Goal: Feedback & Contribution: Leave review/rating

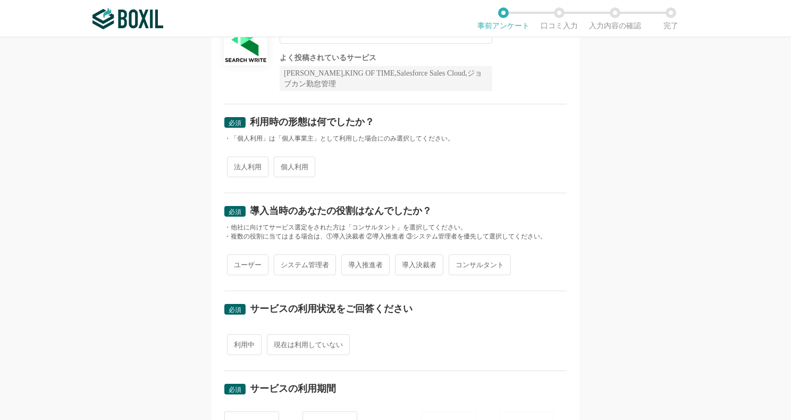
scroll to position [106, 0]
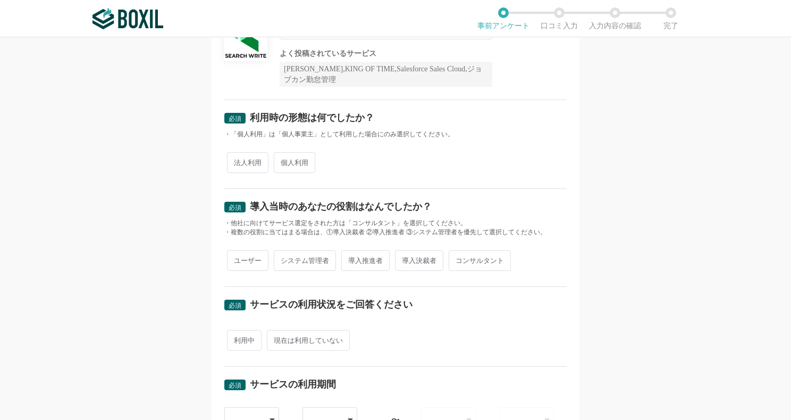
click at [290, 159] on span "個人利用" at bounding box center [294, 162] width 41 height 21
click at [283, 159] on input "個人利用" at bounding box center [280, 157] width 7 height 7
radio input "true"
click at [241, 160] on span "法人利用" at bounding box center [247, 162] width 41 height 21
click at [237, 160] on input "法人利用" at bounding box center [233, 157] width 7 height 7
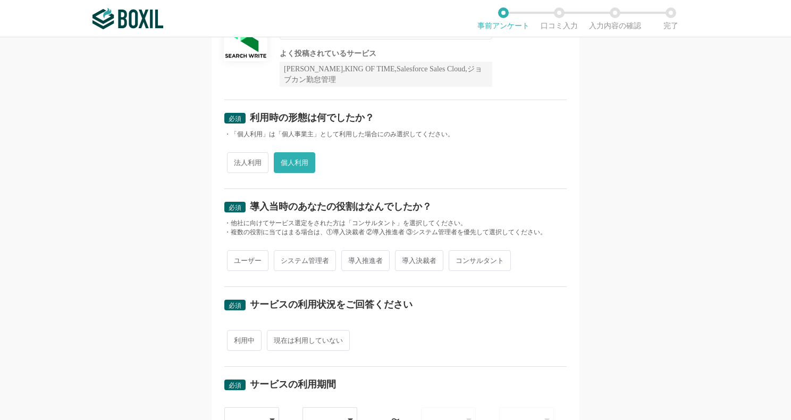
radio input "true"
radio input "false"
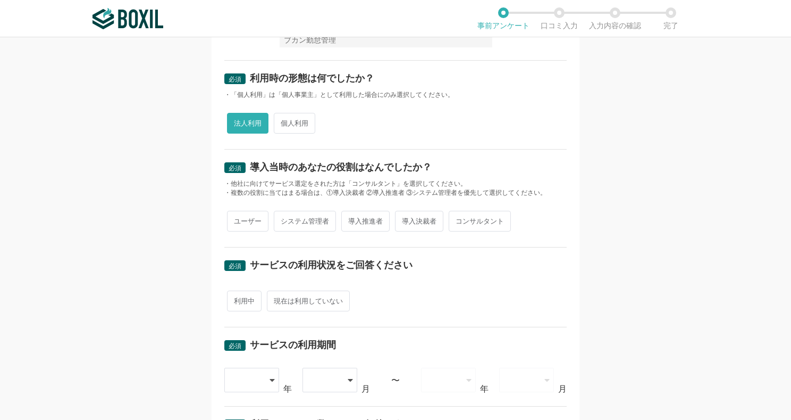
scroll to position [213, 0]
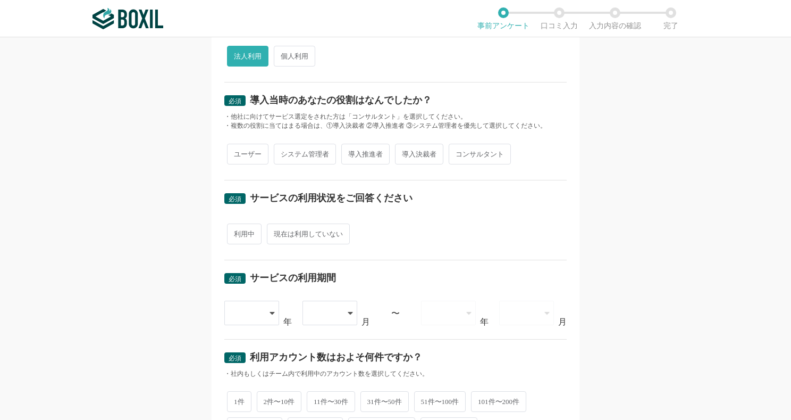
click at [304, 154] on span "システム管理者" at bounding box center [305, 154] width 62 height 21
click at [283, 152] on input "システム管理者" at bounding box center [280, 148] width 7 height 7
radio input "true"
click at [235, 159] on span "ユーザー" at bounding box center [247, 154] width 41 height 21
click at [235, 152] on input "ユーザー" at bounding box center [233, 148] width 7 height 7
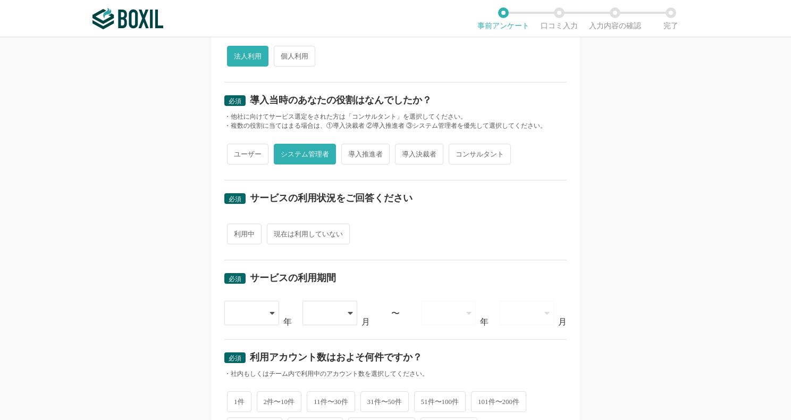
radio input "true"
radio input "false"
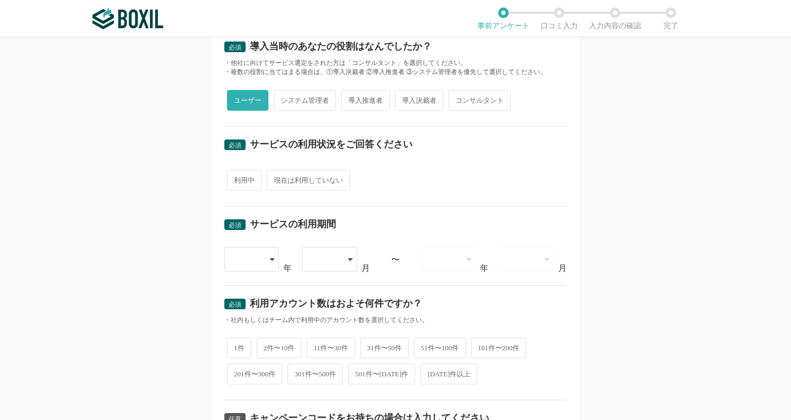
scroll to position [319, 0]
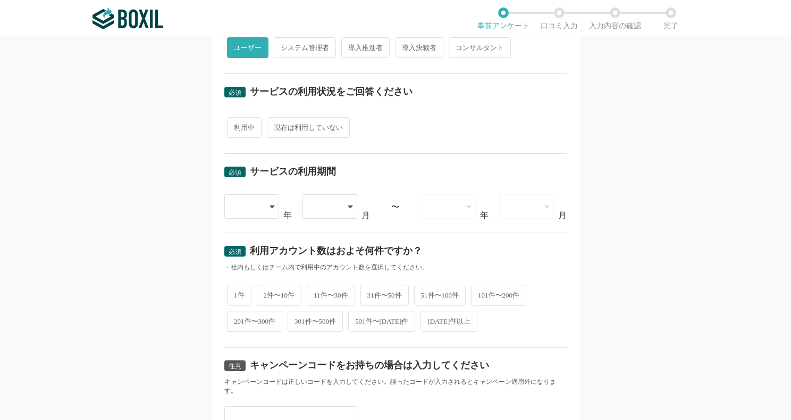
click at [242, 128] on span "利用中" at bounding box center [244, 127] width 35 height 21
click at [237, 126] on input "利用中" at bounding box center [233, 122] width 7 height 7
radio input "true"
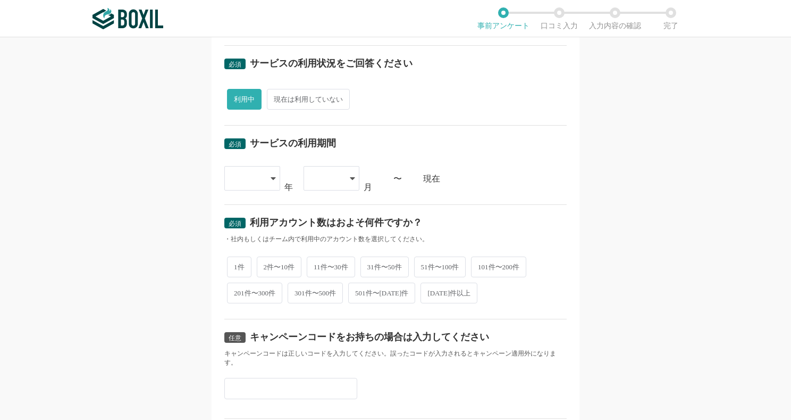
scroll to position [372, 0]
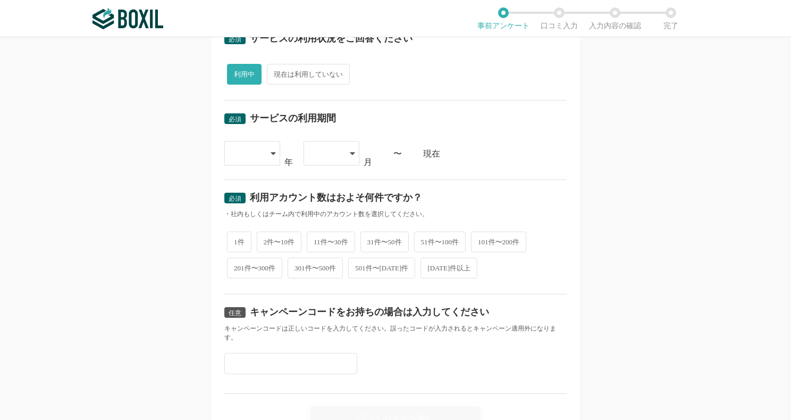
click at [256, 156] on div at bounding box center [246, 152] width 31 height 23
click at [238, 284] on li "[DATE]" at bounding box center [252, 292] width 56 height 26
click at [338, 156] on div at bounding box center [326, 152] width 31 height 23
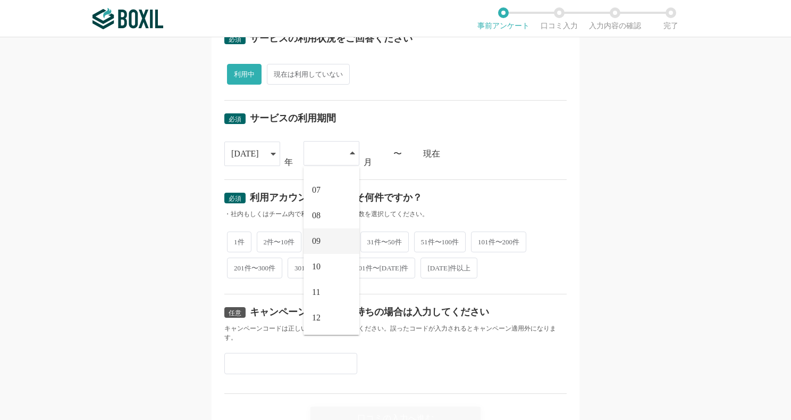
click at [321, 241] on li "09" at bounding box center [332, 241] width 56 height 26
click at [465, 151] on div "現在" at bounding box center [495, 153] width 144 height 9
click at [614, 144] on div "必須 口コミを投稿するサービスを選択してください SEARCH WRITE SEARCH WRITE よく投稿されているサービス Sansan,KING OF…" at bounding box center [395, 228] width 791 height 382
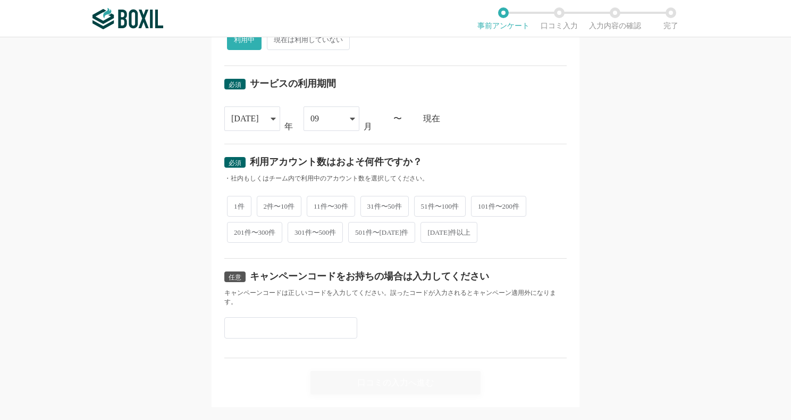
scroll to position [425, 0]
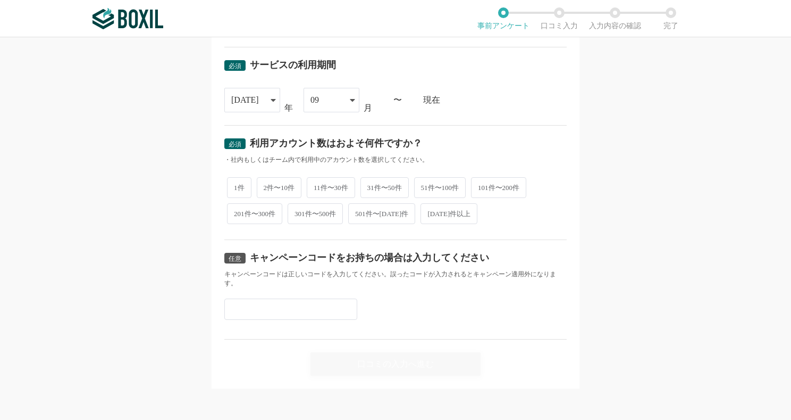
click at [231, 191] on span "1件" at bounding box center [239, 187] width 24 height 21
click at [231, 186] on input "1件" at bounding box center [233, 182] width 7 height 7
radio input "true"
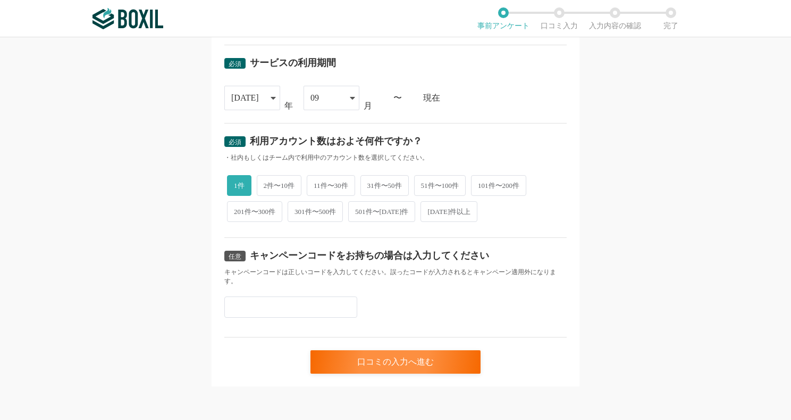
scroll to position [428, 0]
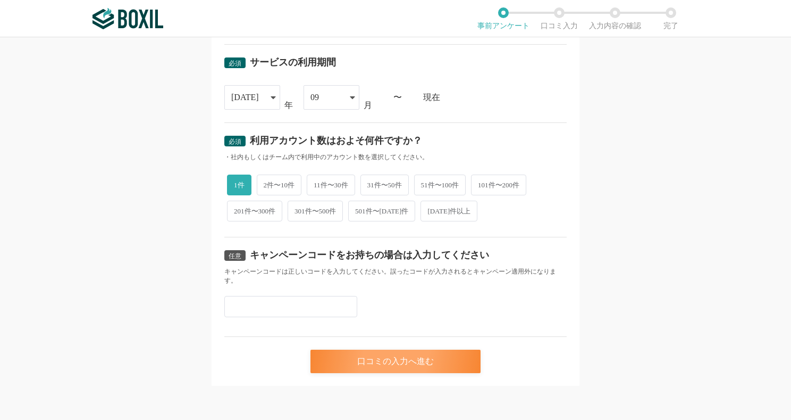
click at [446, 362] on div "口コミの入力へ進む" at bounding box center [396, 360] width 170 height 23
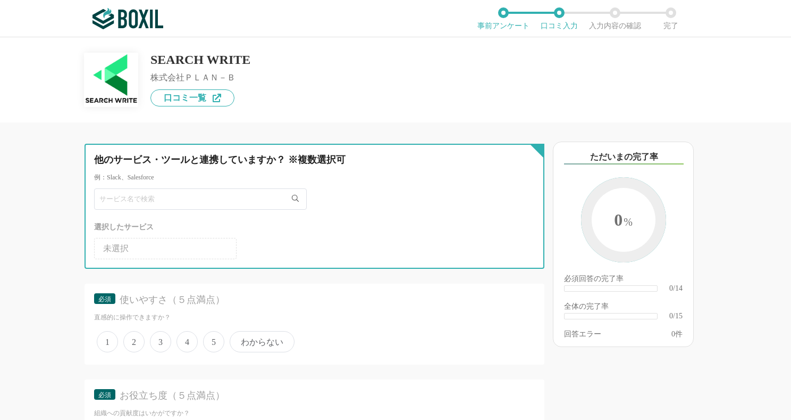
click at [188, 191] on input "text" at bounding box center [200, 198] width 213 height 21
click at [184, 197] on input "text" at bounding box center [200, 198] width 213 height 21
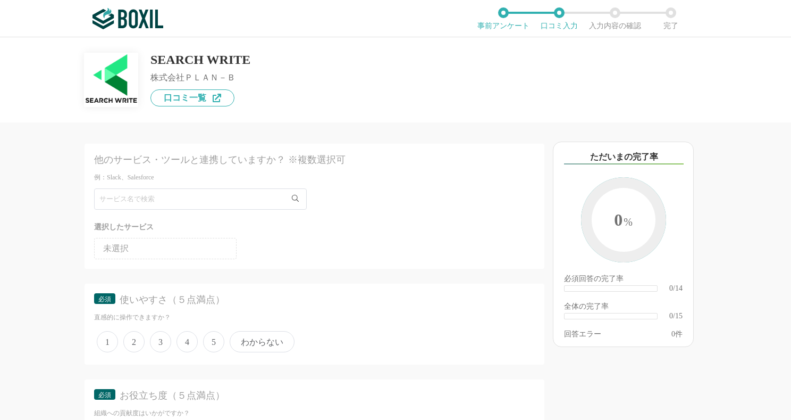
click at [177, 245] on li "未選択" at bounding box center [165, 248] width 143 height 21
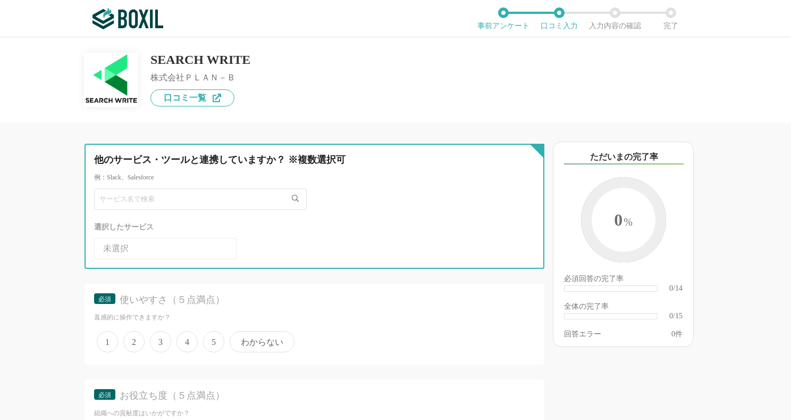
click at [191, 202] on input "text" at bounding box center [200, 198] width 213 height 21
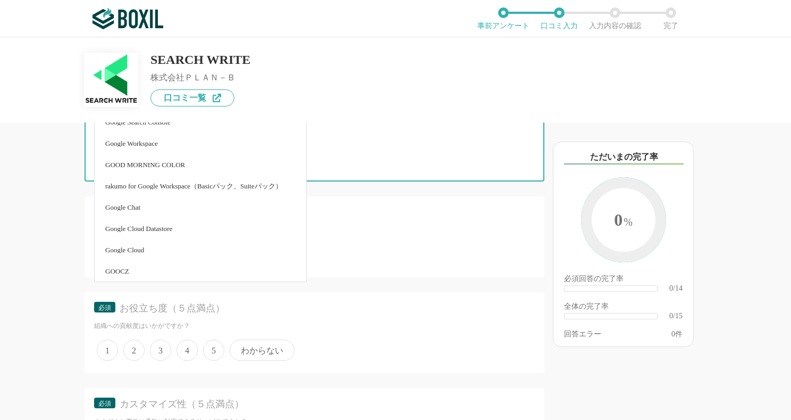
scroll to position [106, 0]
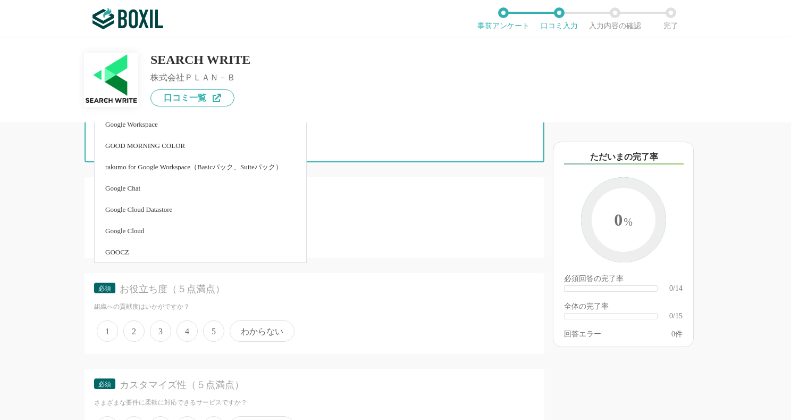
type input "GOO"
click at [370, 220] on div "必須 使いやすさ（５点満点） 直感的に操作できますか？ 1 2 3 4 5 わからない" at bounding box center [315, 217] width 460 height 81
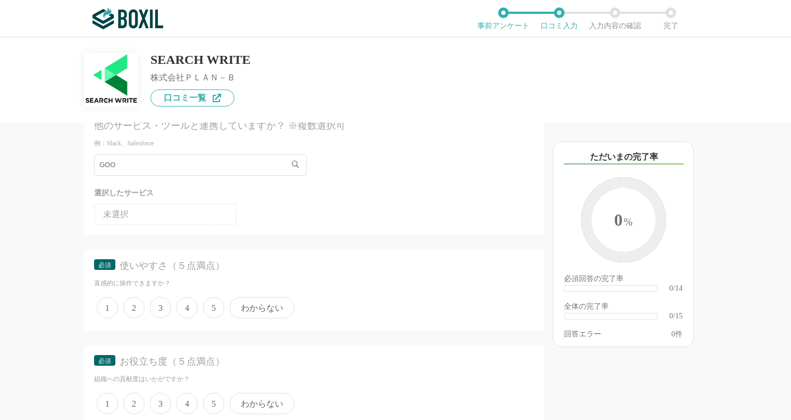
scroll to position [53, 0]
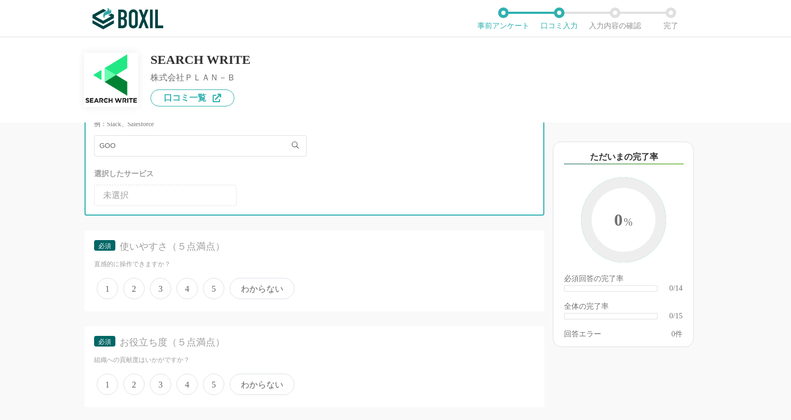
drag, startPoint x: 178, startPoint y: 151, endPoint x: 0, endPoint y: 158, distance: 178.3
click at [0, 158] on html "ご利用のブラウザは[DATE]よりサポート終了予定です（詳細は こちら ） 事前アンケート 口コミ入力 入力内容の確認 完了 SEARCH WRITE 株式会…" at bounding box center [395, 210] width 791 height 420
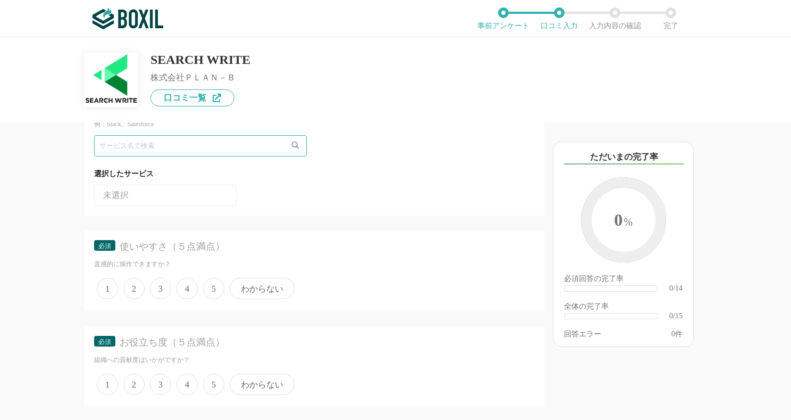
click at [37, 181] on div "他のサービス・ツールと連携していますか？ ※複数選択可 例：Slack、Salesforce 選択したサービス 未選択 必須 使いやすさ（５点満点） 直感的に…" at bounding box center [279, 270] width 532 height 297
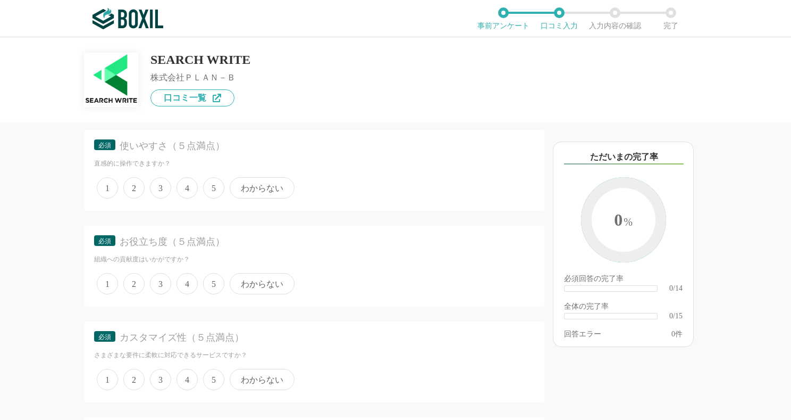
scroll to position [160, 0]
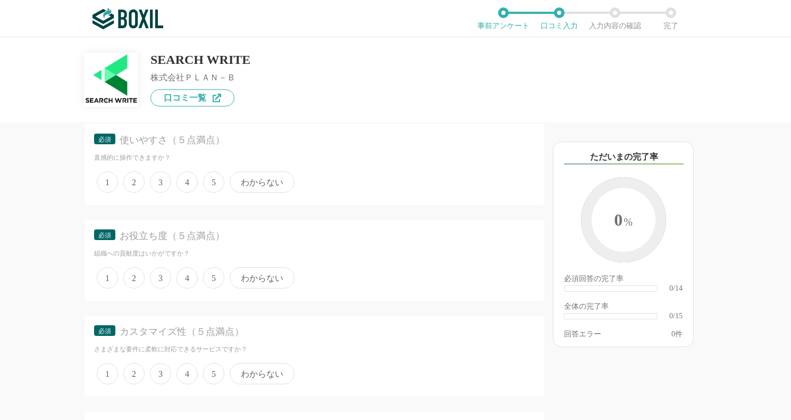
click at [215, 179] on span "5" at bounding box center [213, 181] width 21 height 21
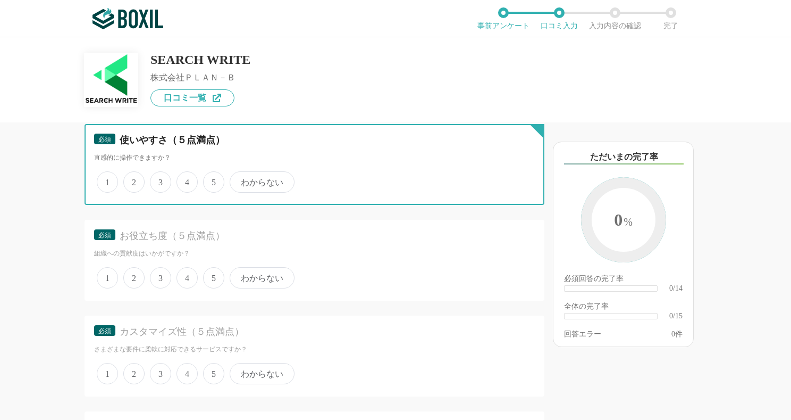
click at [213, 179] on input "5" at bounding box center [209, 176] width 7 height 7
radio input "true"
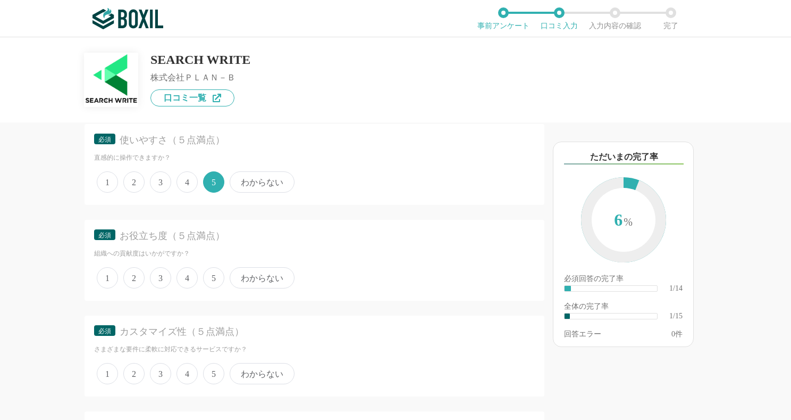
click at [191, 280] on span "4" at bounding box center [187, 277] width 21 height 21
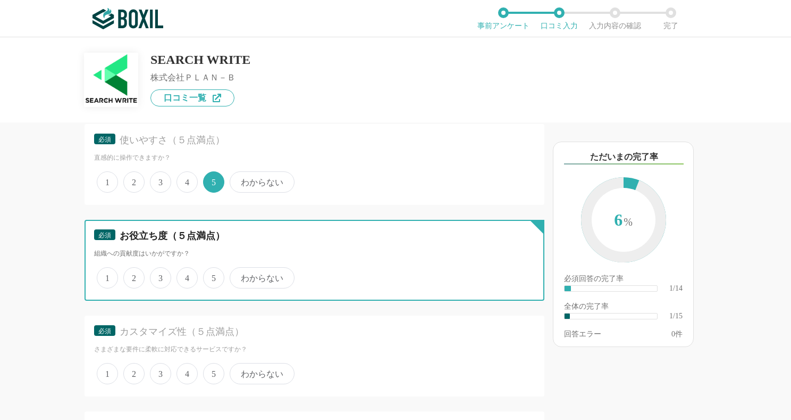
click at [186, 275] on input "4" at bounding box center [182, 272] width 7 height 7
radio input "true"
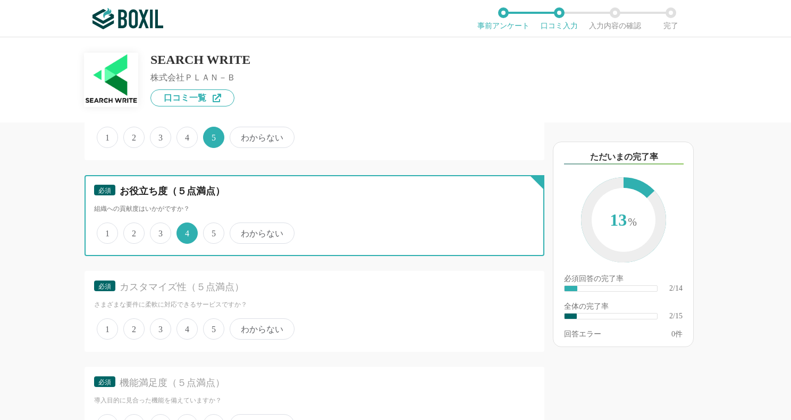
scroll to position [266, 0]
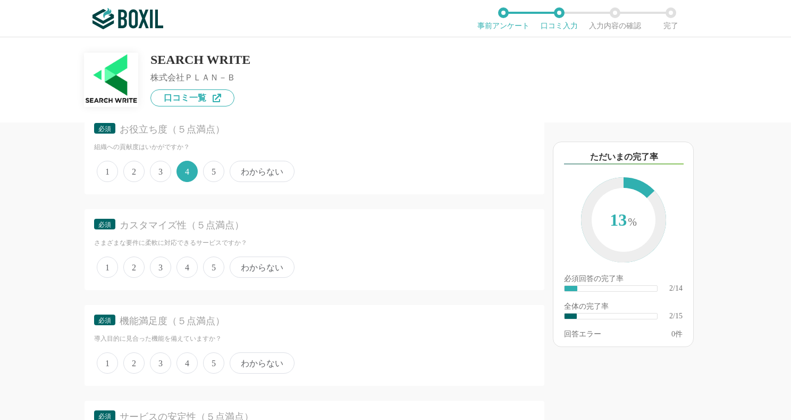
click at [160, 264] on span "3" at bounding box center [160, 266] width 21 height 21
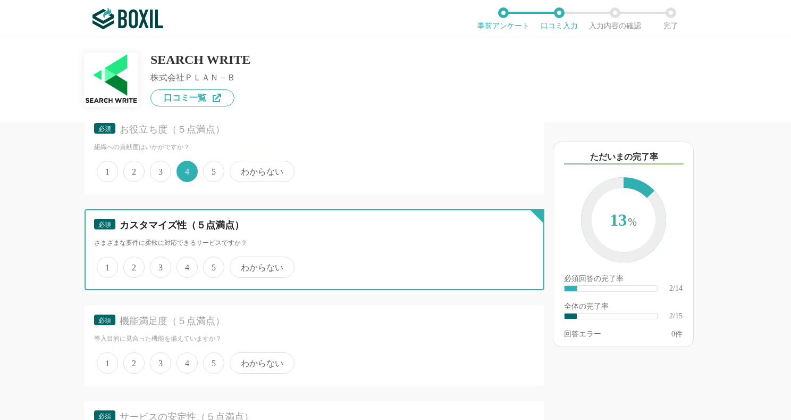
click at [160, 264] on input "3" at bounding box center [156, 261] width 7 height 7
radio input "true"
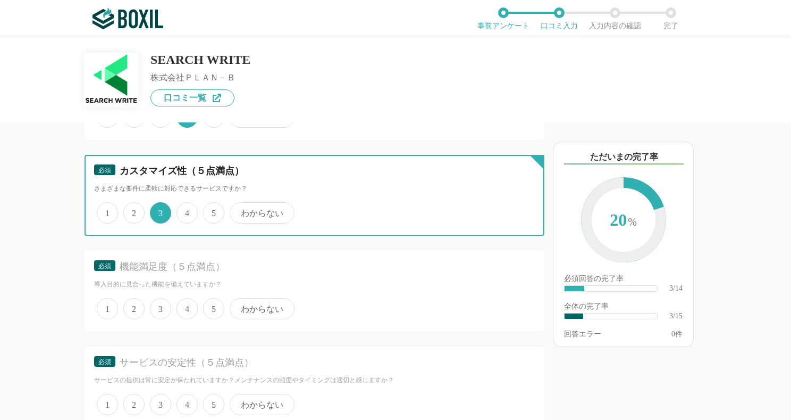
scroll to position [372, 0]
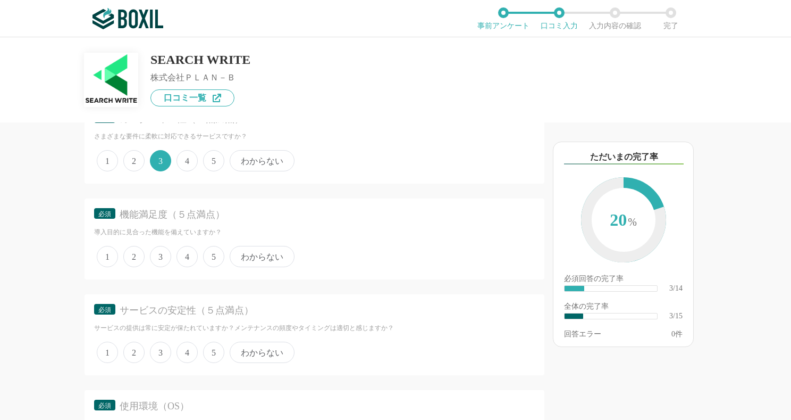
click at [215, 254] on span "5" at bounding box center [213, 256] width 21 height 21
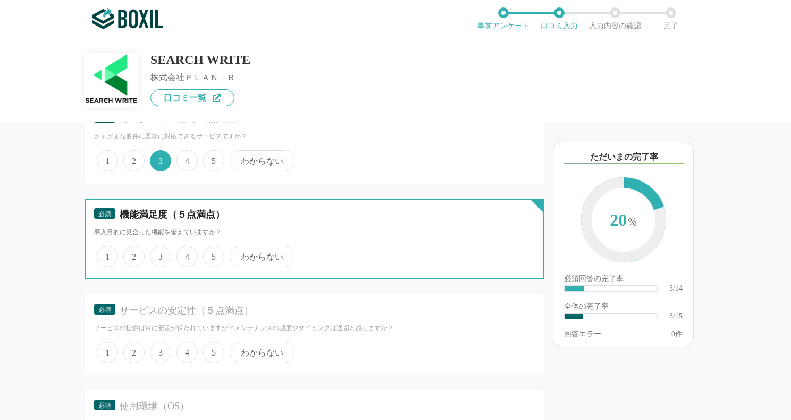
click at [213, 254] on input "5" at bounding box center [209, 250] width 7 height 7
radio input "true"
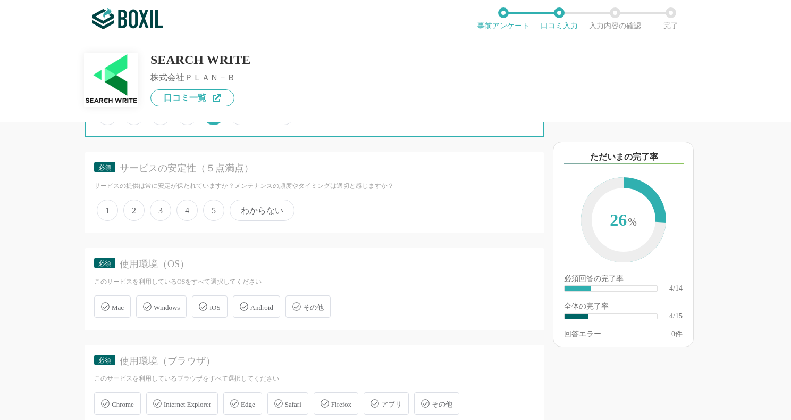
scroll to position [532, 0]
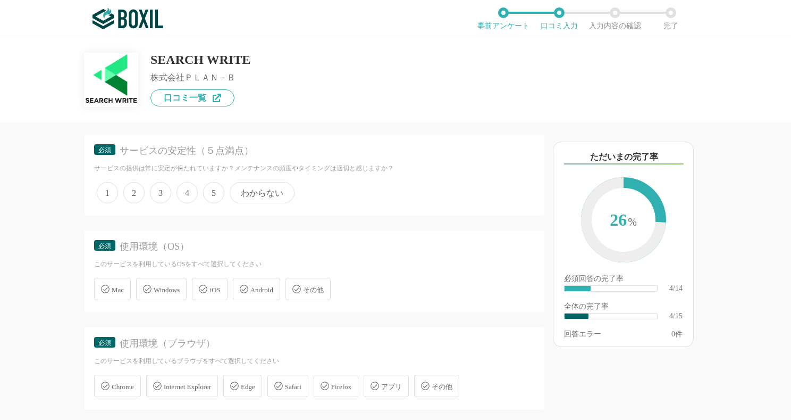
click at [187, 190] on span "4" at bounding box center [187, 192] width 21 height 21
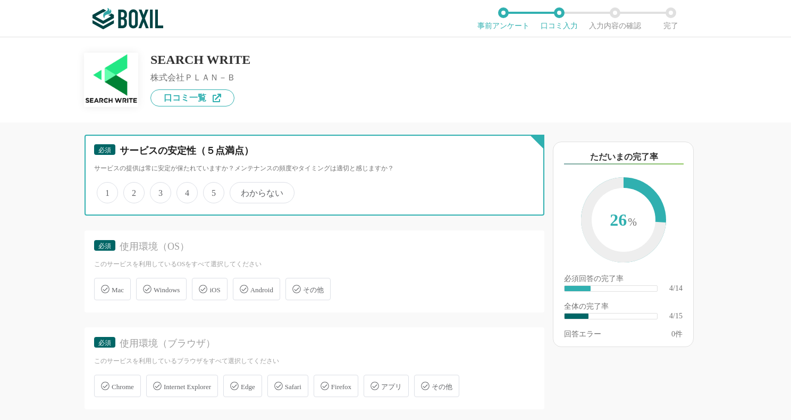
click at [186, 190] on input "4" at bounding box center [182, 186] width 7 height 7
radio input "true"
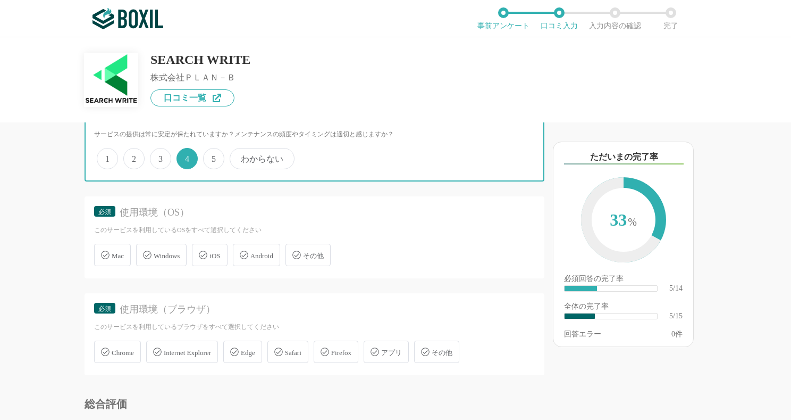
scroll to position [585, 0]
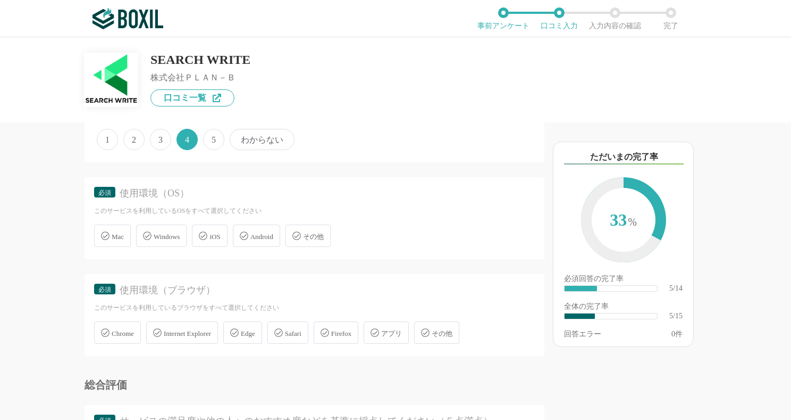
click at [174, 240] on span "Windows" at bounding box center [167, 236] width 26 height 8
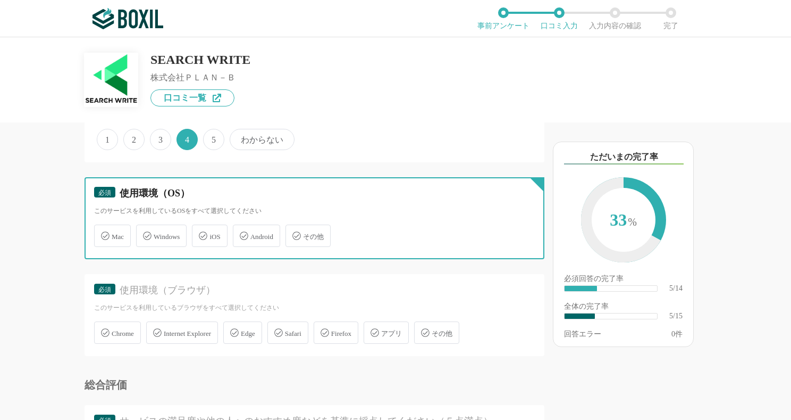
click at [145, 233] on input "Windows" at bounding box center [141, 229] width 7 height 7
checkbox input "true"
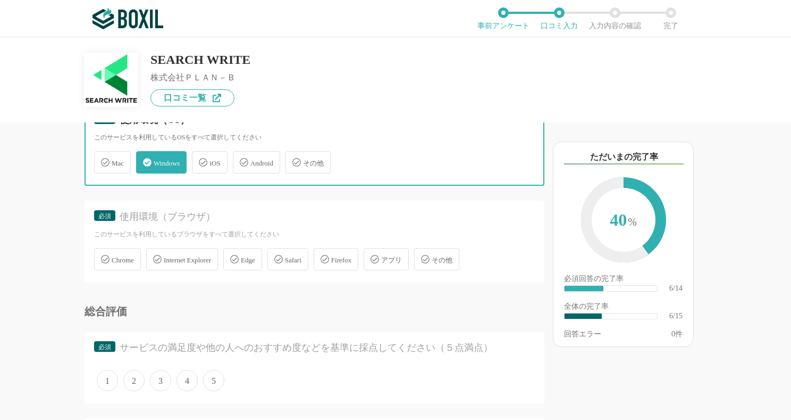
scroll to position [691, 0]
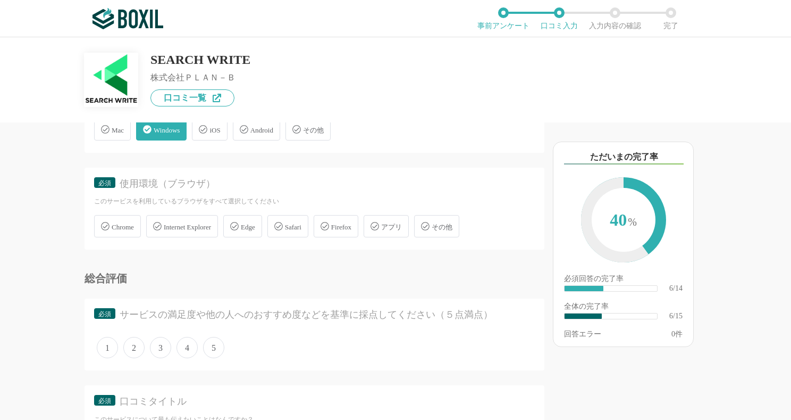
click at [201, 226] on span "Internet Explorer" at bounding box center [187, 227] width 47 height 8
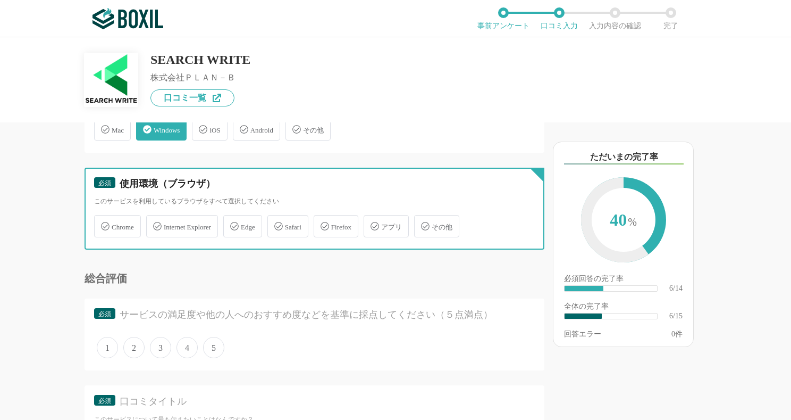
click at [155, 223] on input "Internet Explorer" at bounding box center [151, 219] width 7 height 7
checkbox input "true"
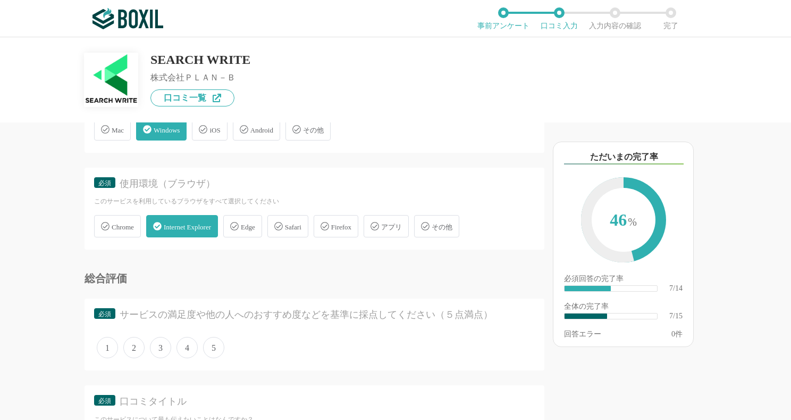
click at [262, 223] on div "Edge" at bounding box center [242, 226] width 39 height 22
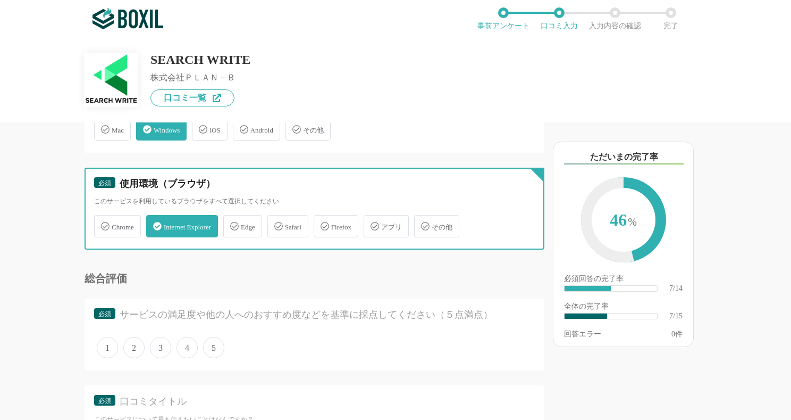
click at [232, 223] on input "Edge" at bounding box center [229, 219] width 7 height 7
checkbox input "true"
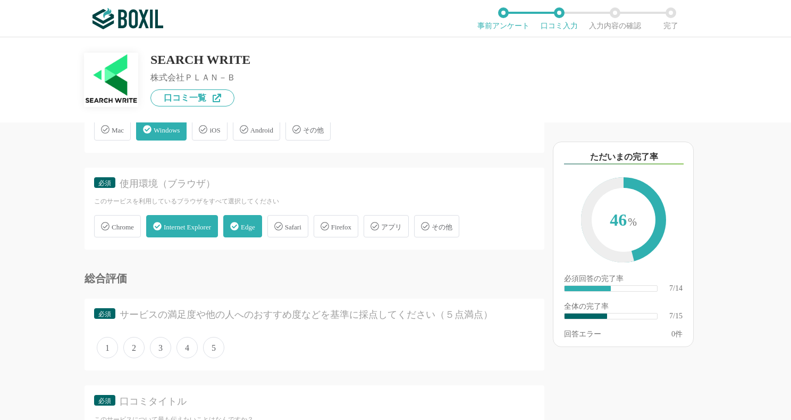
click at [197, 223] on span "Internet Explorer" at bounding box center [187, 227] width 47 height 8
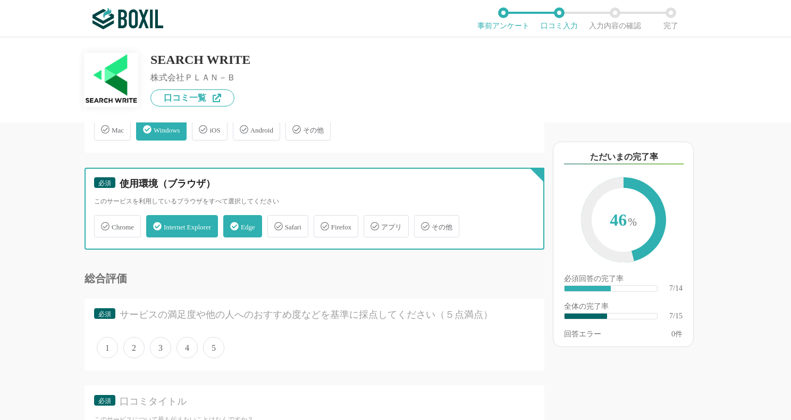
click at [155, 222] on input "Internet Explorer" at bounding box center [151, 219] width 7 height 7
checkbox input "false"
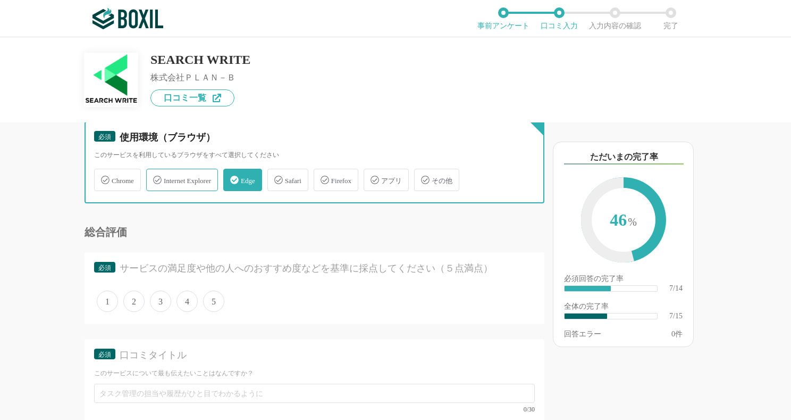
scroll to position [798, 0]
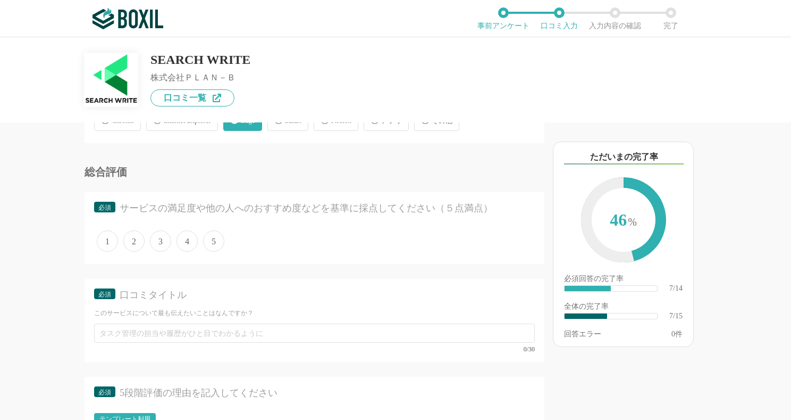
click at [189, 239] on span "4" at bounding box center [187, 240] width 21 height 21
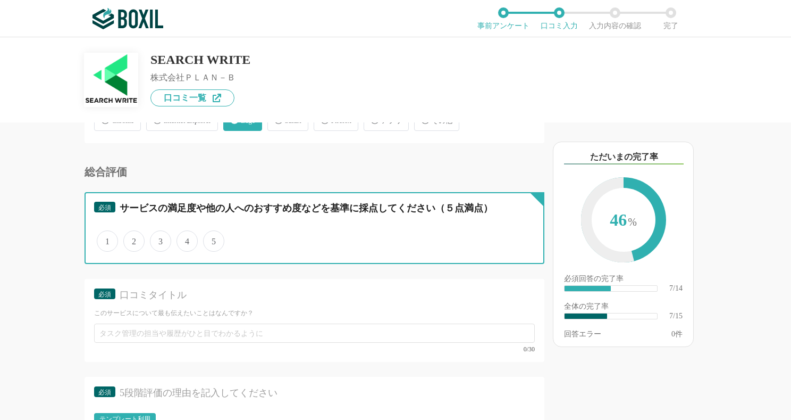
click at [186, 239] on input "4" at bounding box center [182, 235] width 7 height 7
radio input "true"
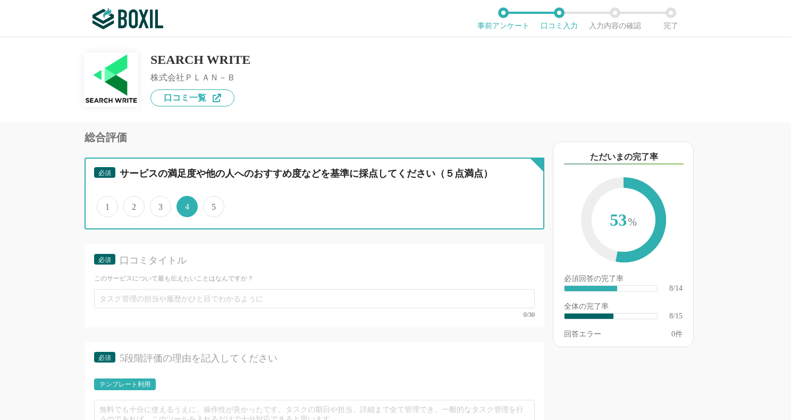
scroll to position [851, 0]
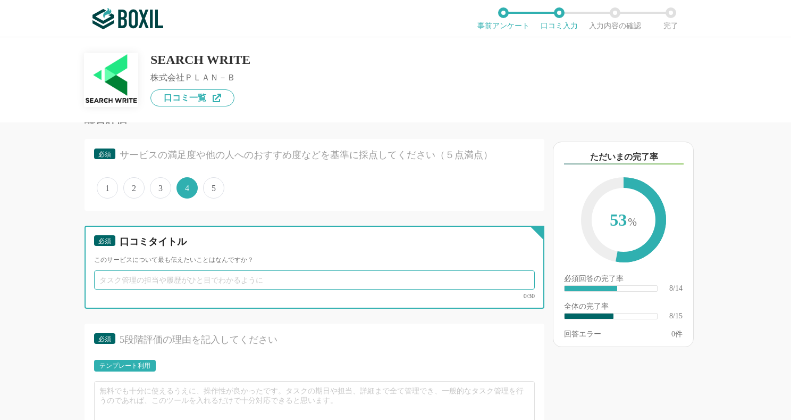
click at [187, 277] on input "text" at bounding box center [314, 279] width 441 height 19
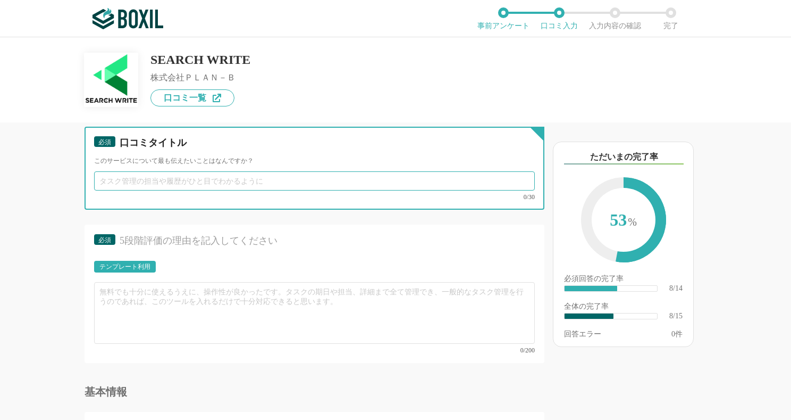
scroll to position [957, 0]
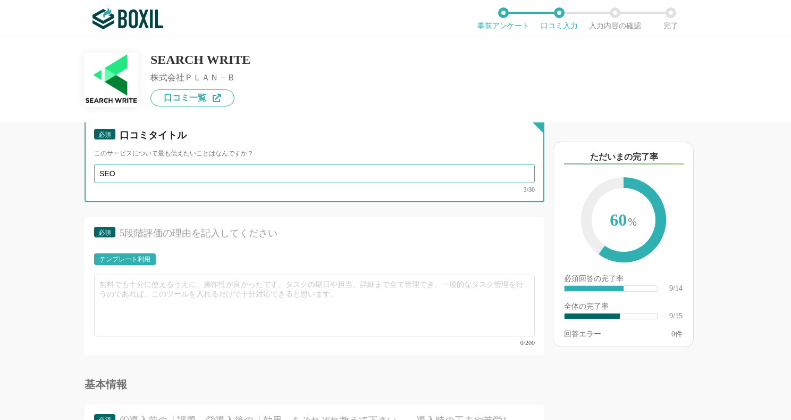
type input "SEO"
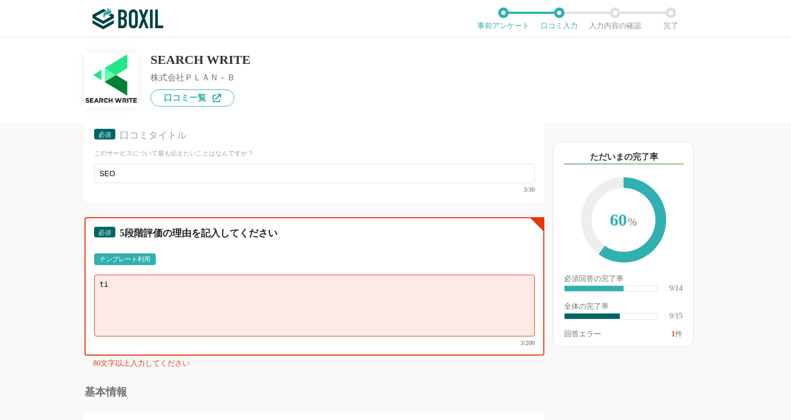
type textarea "t"
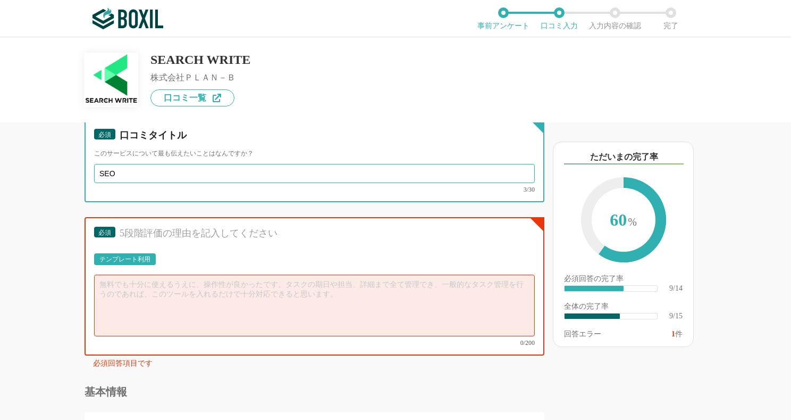
click at [141, 172] on input "SEO" at bounding box center [314, 173] width 441 height 19
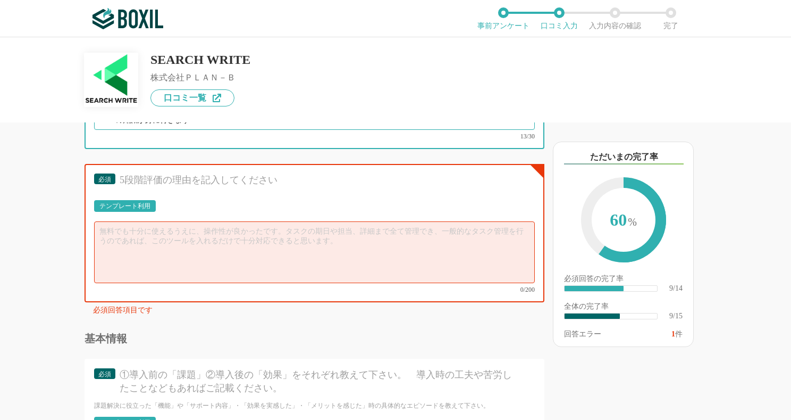
type input "SEOの知識が身に付きます"
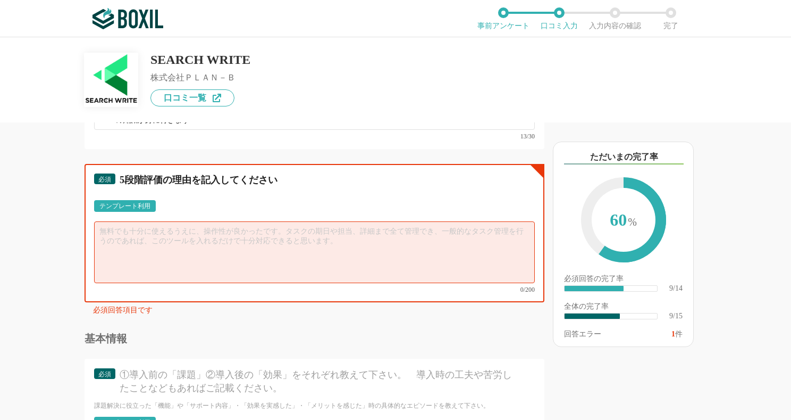
click at [261, 239] on textarea at bounding box center [314, 252] width 441 height 62
click at [164, 231] on textarea at bounding box center [314, 252] width 441 height 62
paste textarea "SEO対策として、ツールを使ったコラム記事の制作を支援いただきました。 SEOとは何かというワークから始まり、キーワードの選定方法からAIライティングを使った…"
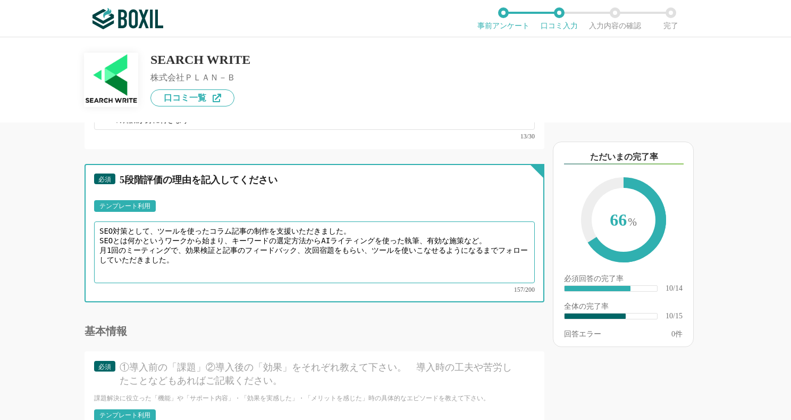
drag, startPoint x: 359, startPoint y: 227, endPoint x: 587, endPoint y: 209, distance: 228.3
click at [360, 227] on textarea "SEO対策として、ツールを使ったコラム記事の制作を支援いただきました。 SEOとは何かというワークから始まり、キーワードの選定方法からAIライティングを使った…" at bounding box center [314, 252] width 441 height 62
type textarea "SEO対策として、ツールを使ったコラム記事の制作を支援いただきました。 SEOとは何かというワークから始まり、キーワードの選定方法からAIライティングを使った…"
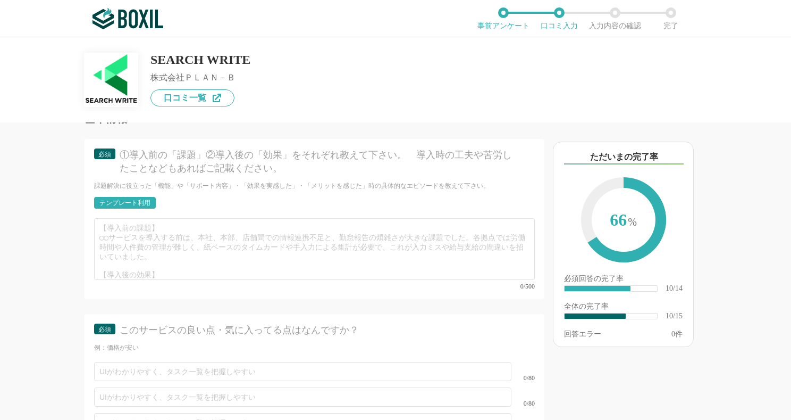
scroll to position [1223, 0]
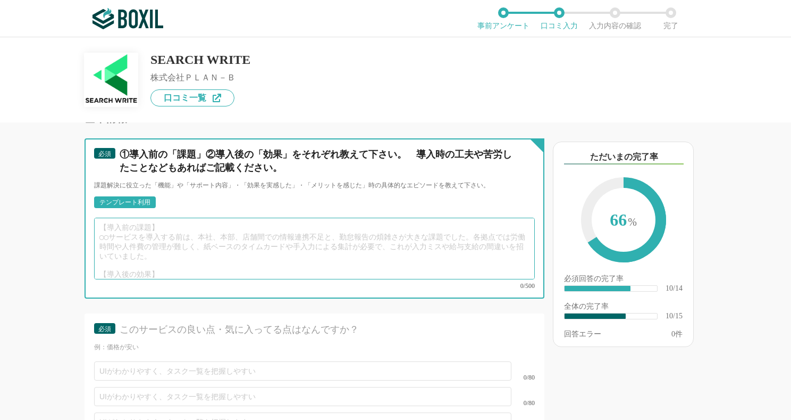
click at [265, 230] on textarea at bounding box center [314, 249] width 441 height 62
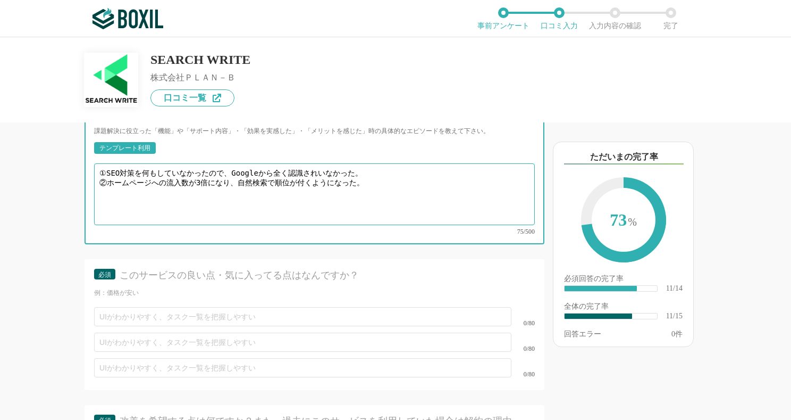
scroll to position [1330, 0]
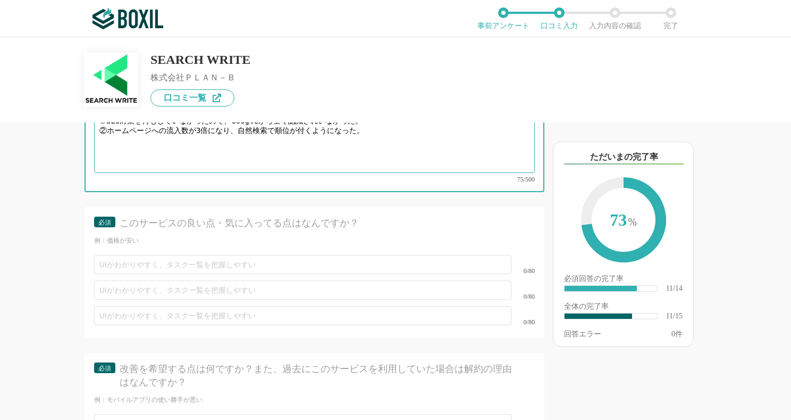
type textarea "①SEO対策を何もしていなかったので、Googleから全く認識されいなかった。 ②ホームページへの流入数が3倍になり、自然検索で順位が付くようになった。"
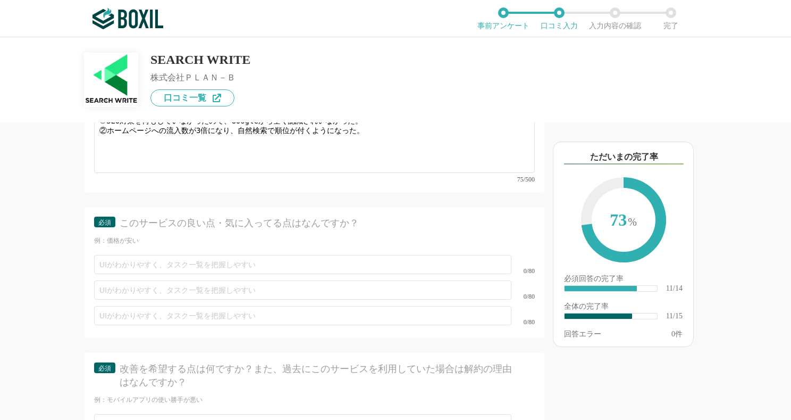
click at [248, 220] on div "必須 このサービスの良い点・気に入ってる点はなんですか？" at bounding box center [314, 226] width 441 height 20
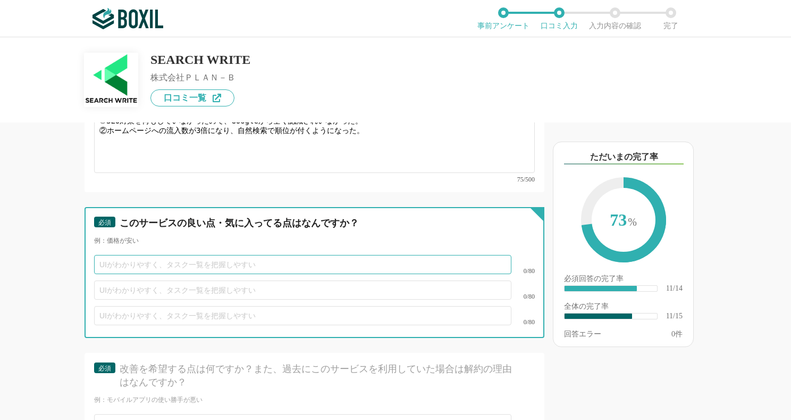
click at [265, 255] on input "text" at bounding box center [302, 264] width 417 height 19
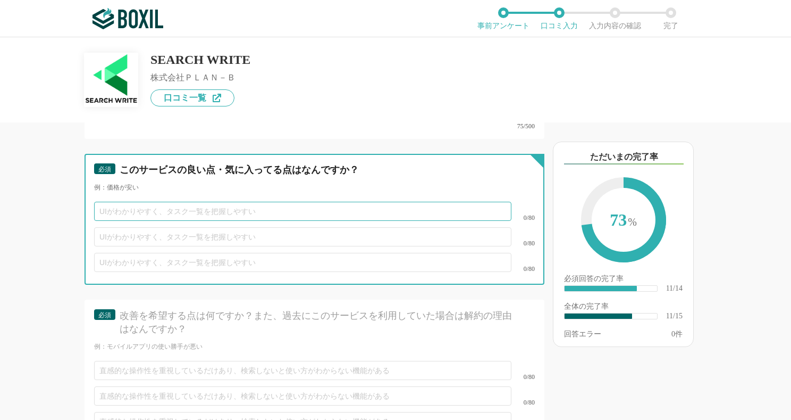
click at [285, 202] on input "text" at bounding box center [302, 211] width 417 height 19
type input "ツールが使いやすい"
click at [298, 202] on input "ツールが使いやすい" at bounding box center [302, 211] width 417 height 19
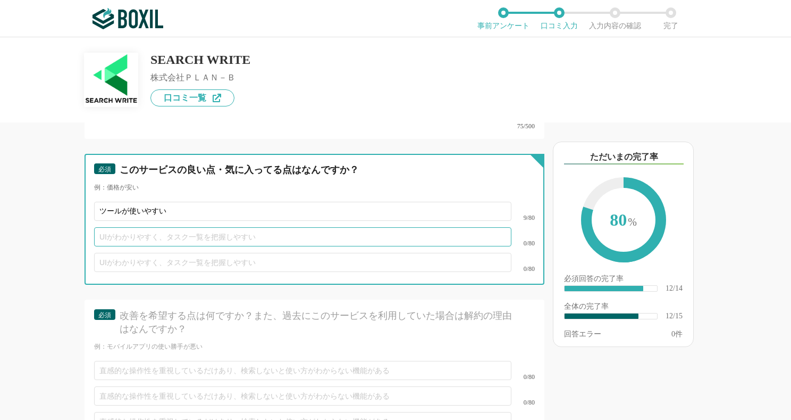
click at [266, 227] on input "text" at bounding box center [302, 236] width 417 height 19
type input "低"
type input "提案が分かりやすい"
type input "進め方が丁寧"
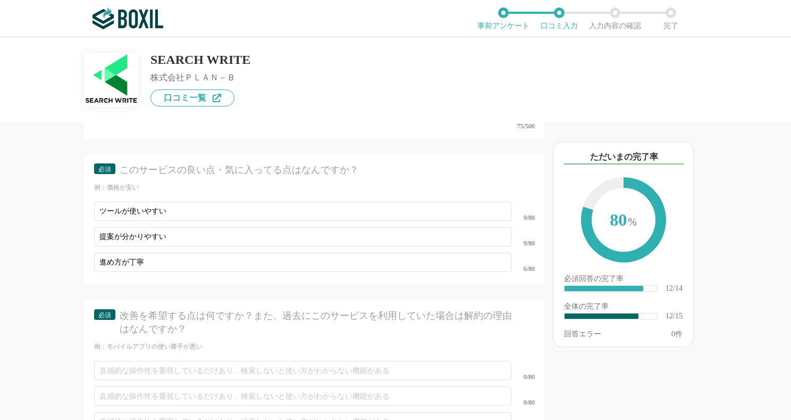
click at [27, 162] on div "他のサービス・ツールと連携していますか？ ※複数選択可 例：Slack、Salesforce 選択したサービス 未選択 必須 使いやすさ（５点満点） 直感的に…" at bounding box center [279, 270] width 532 height 297
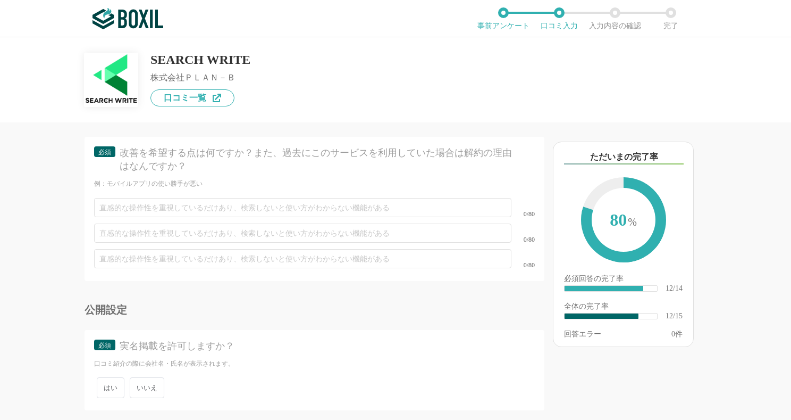
scroll to position [1526, 0]
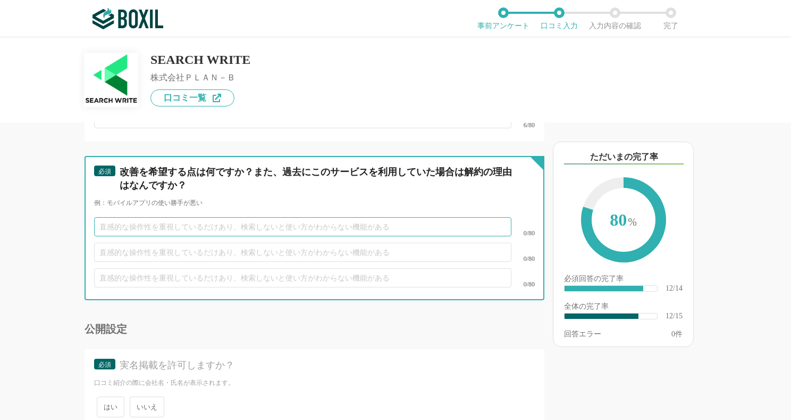
click at [227, 217] on input "text" at bounding box center [302, 226] width 417 height 19
type input "AIライティングの精度向上"
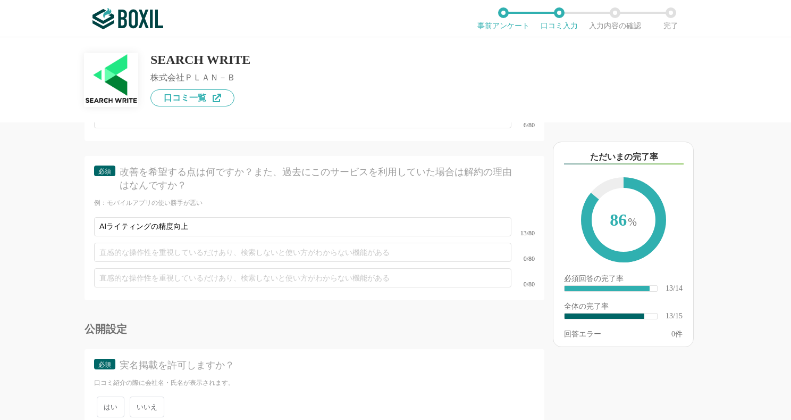
click at [290, 358] on div "実名掲載を許可しますか？" at bounding box center [318, 364] width 397 height 13
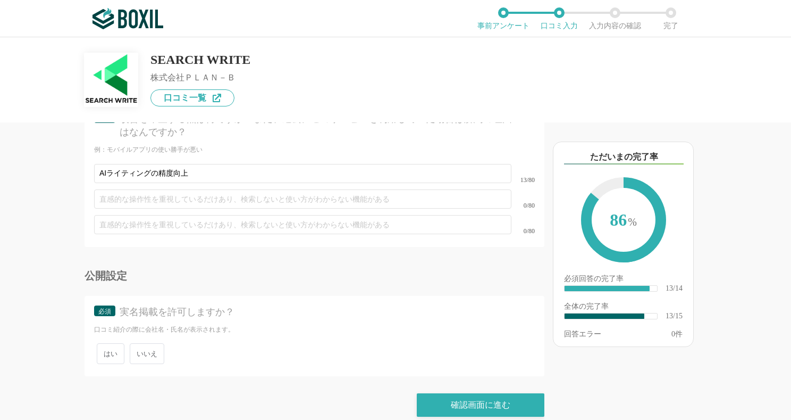
click at [113, 343] on span "はい" at bounding box center [111, 353] width 28 height 21
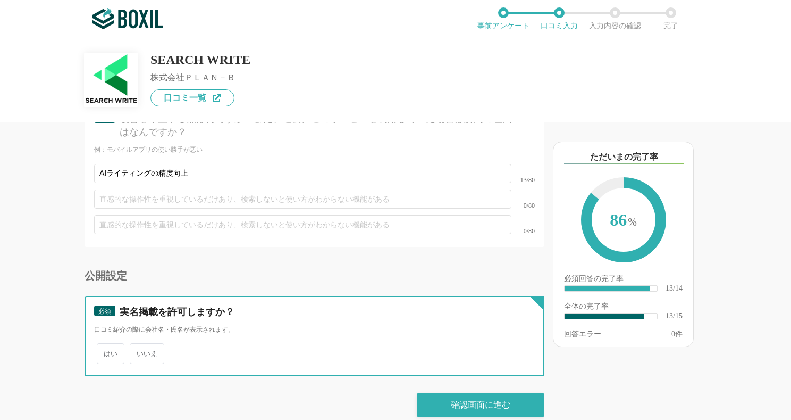
click at [106, 345] on input "はい" at bounding box center [102, 348] width 7 height 7
radio input "true"
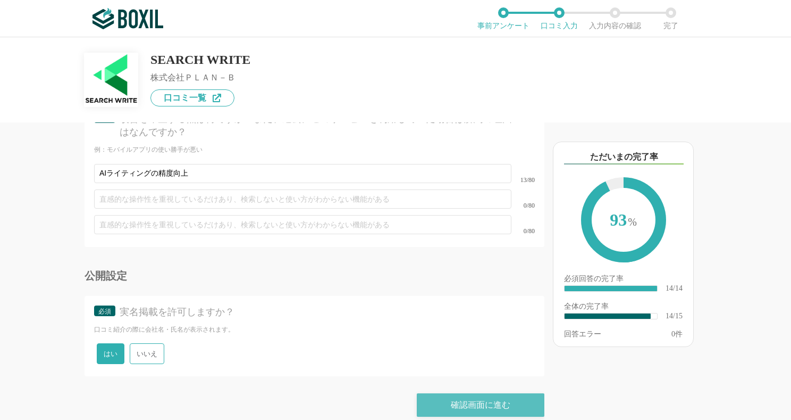
click at [488, 395] on div "確認画面に進む" at bounding box center [481, 404] width 128 height 23
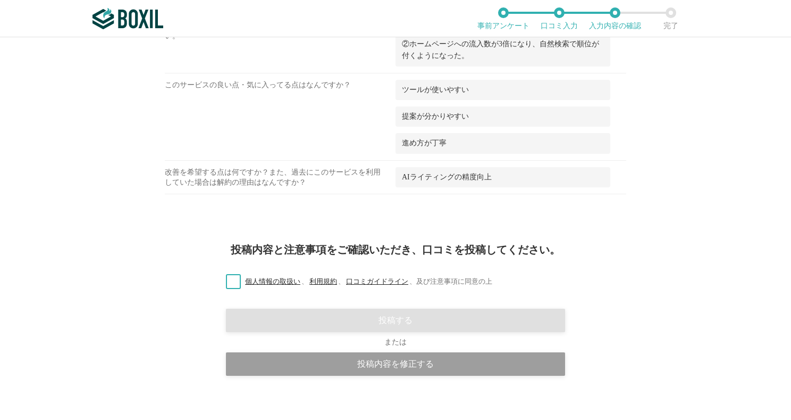
scroll to position [722, 0]
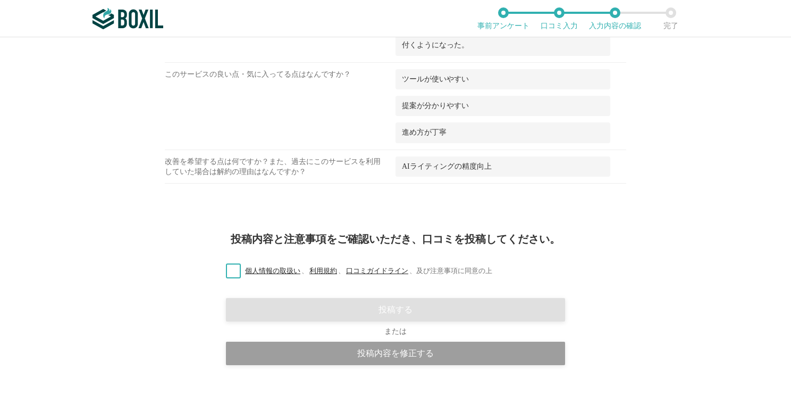
click at [226, 273] on label "個人情報の取扱い 、 利用規約 、 口コミガイドライン 、 及び注意事項に同意の上" at bounding box center [355, 270] width 275 height 11
click at [0, 0] on input "個人情報の取扱い 、 利用規約 、 口コミガイドライン 、 及び注意事項に同意の上" at bounding box center [0, 0] width 0 height 0
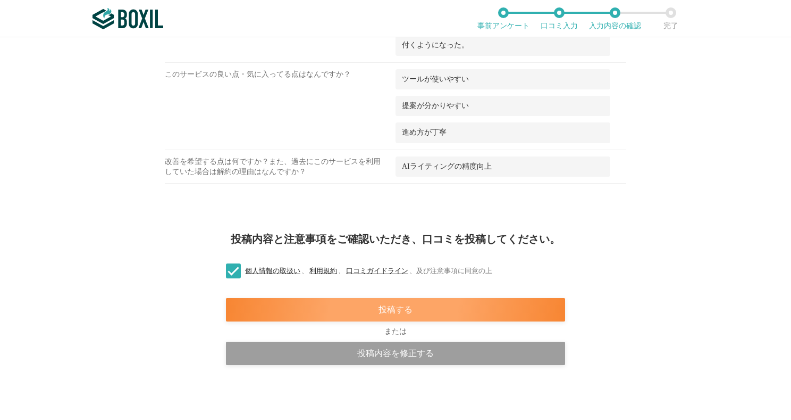
click at [465, 303] on div "投稿する" at bounding box center [395, 309] width 339 height 23
